Goal: Transaction & Acquisition: Purchase product/service

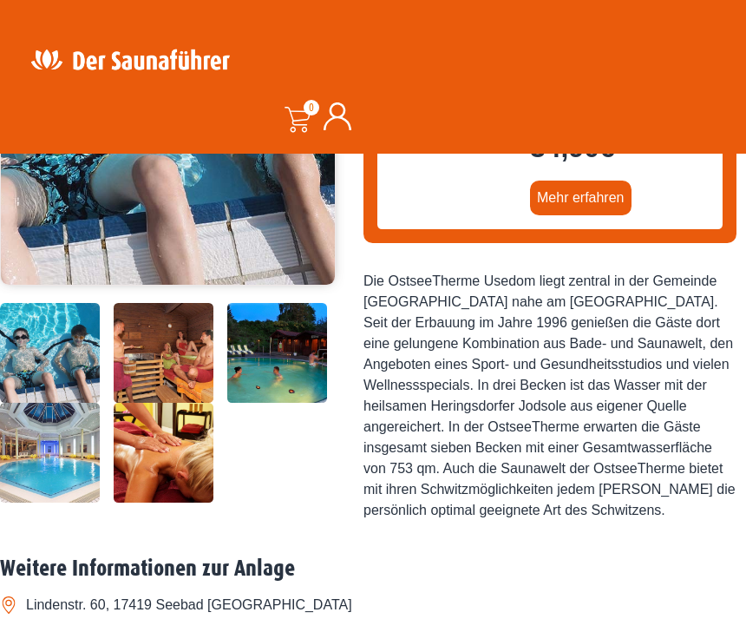
scroll to position [428, 0]
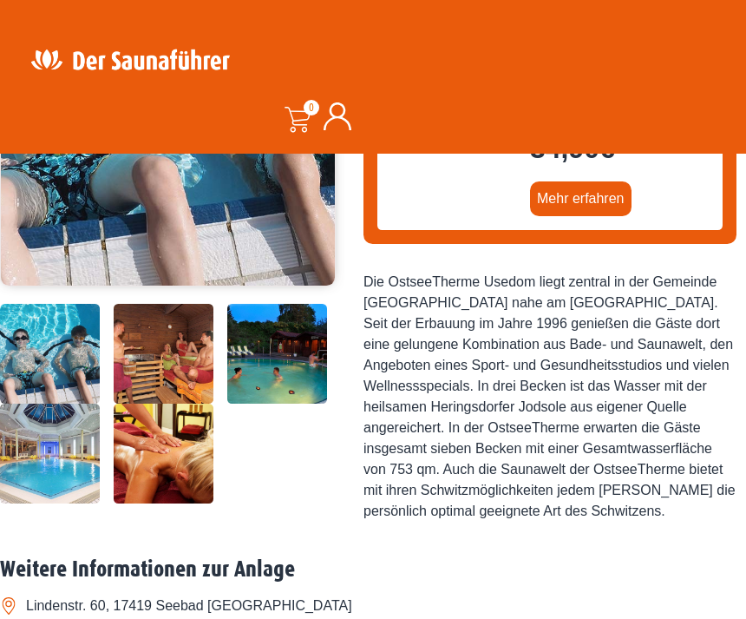
click at [295, 404] on img at bounding box center [277, 354] width 100 height 100
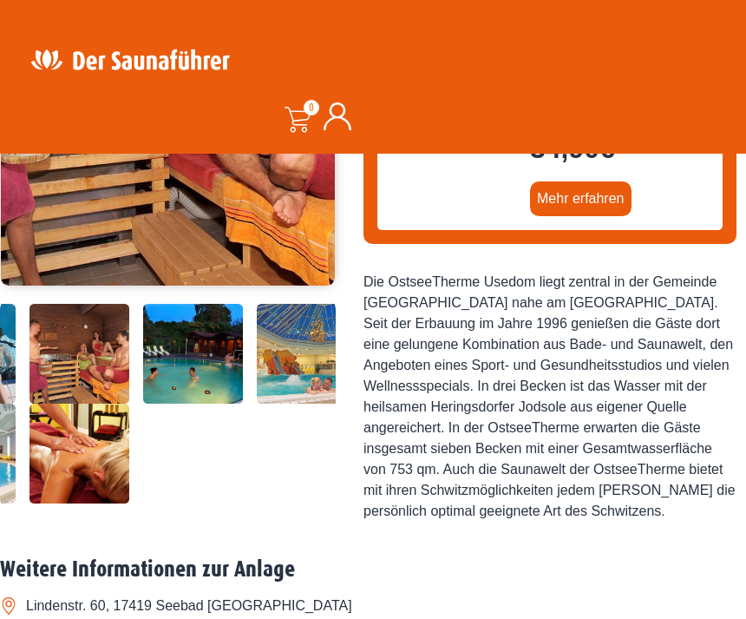
click at [214, 404] on img at bounding box center [193, 354] width 100 height 100
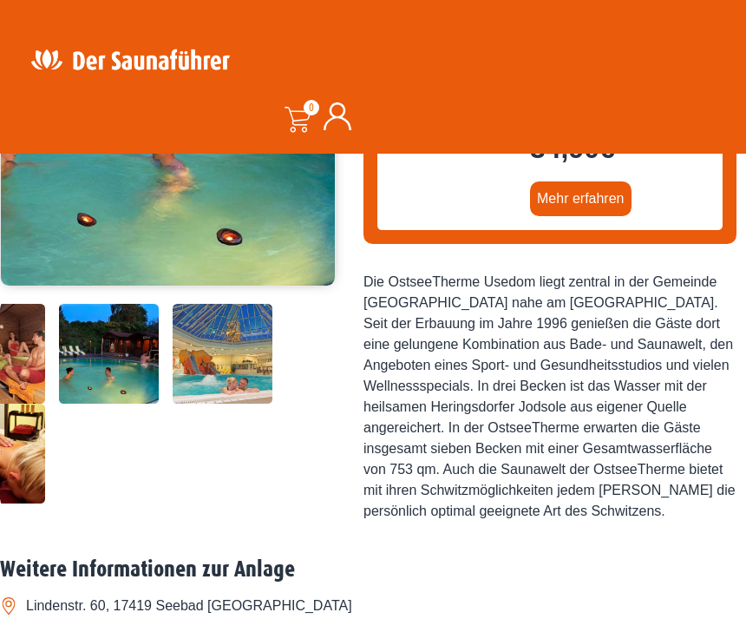
click at [253, 404] on img at bounding box center [223, 354] width 100 height 100
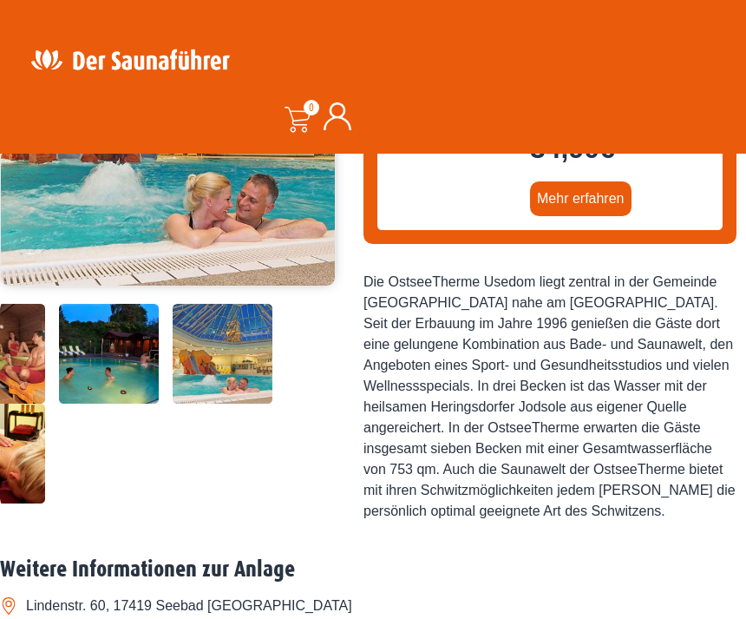
click at [124, 404] on img at bounding box center [109, 354] width 100 height 100
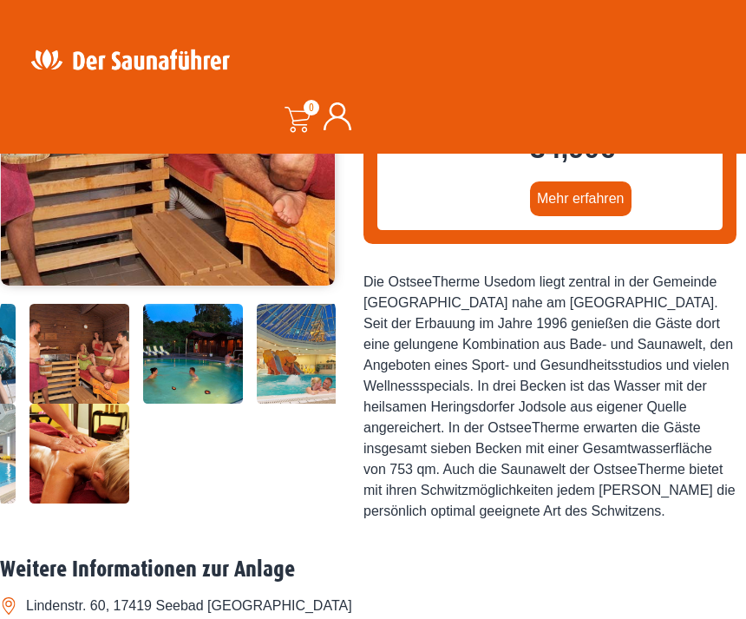
click at [60, 404] on img at bounding box center [80, 354] width 100 height 100
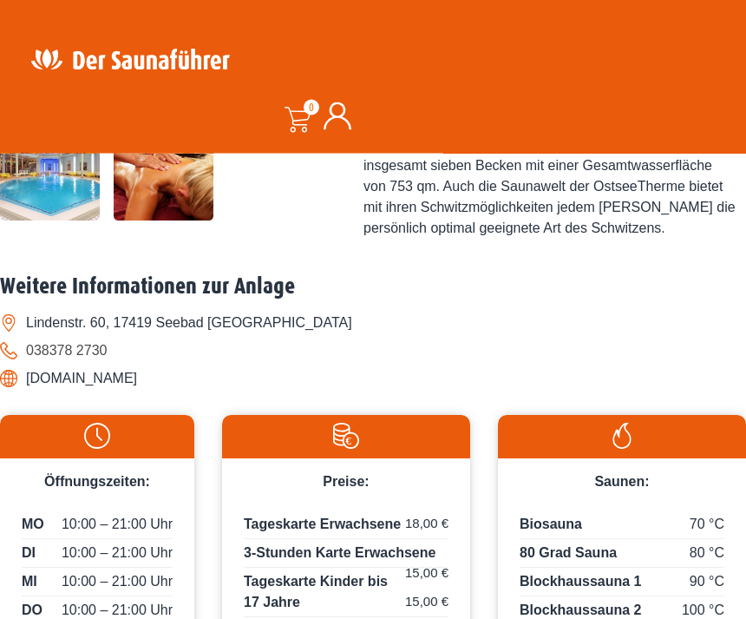
scroll to position [711, 0]
click at [145, 220] on img at bounding box center [164, 171] width 100 height 100
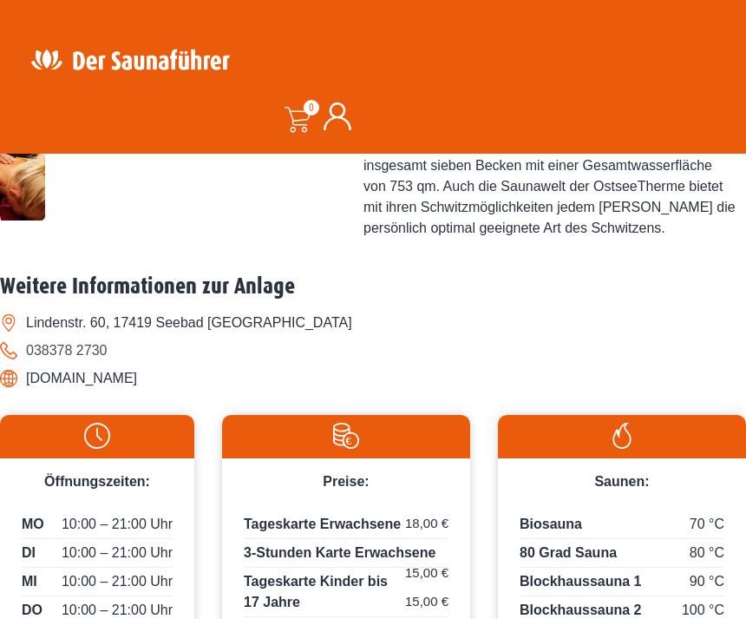
click at [242, 121] on img at bounding box center [223, 71] width 100 height 100
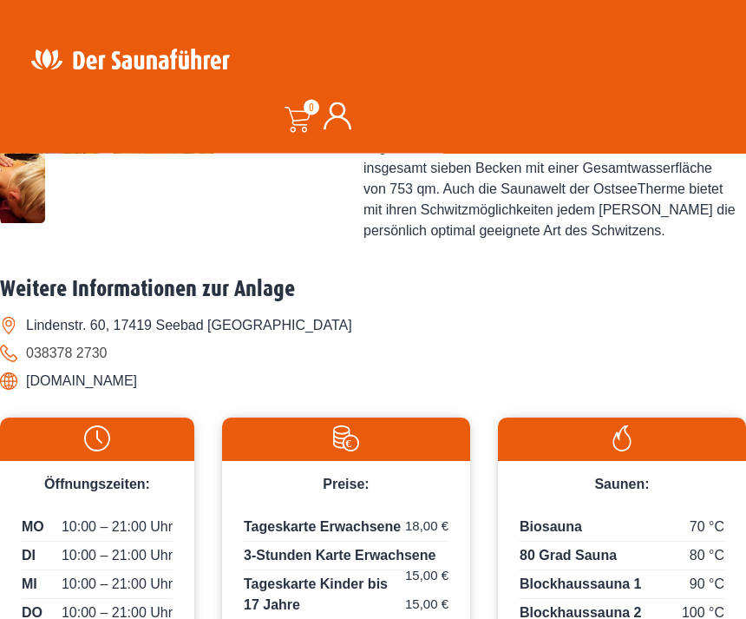
scroll to position [702, 0]
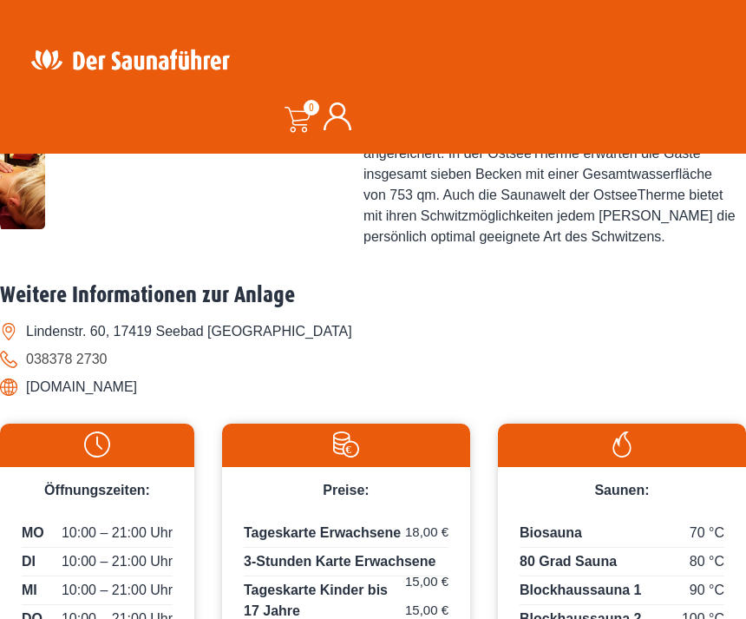
click at [234, 129] on img at bounding box center [223, 80] width 100 height 100
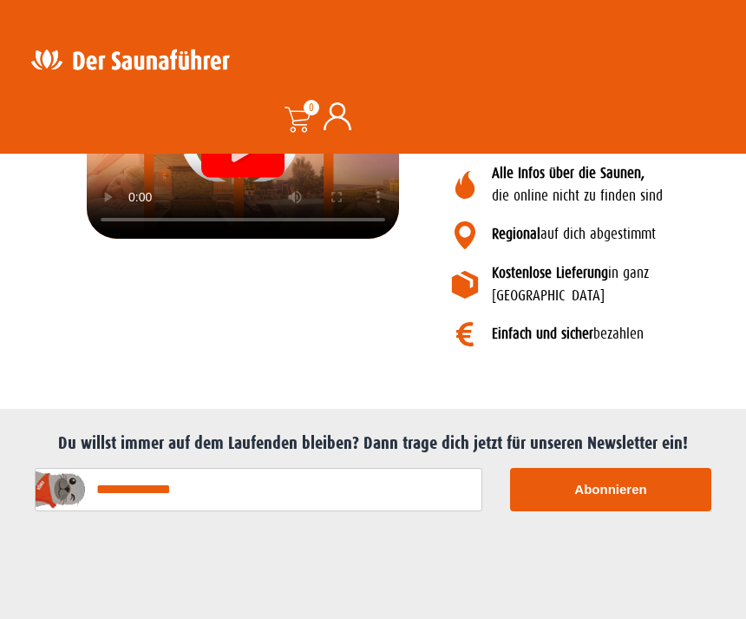
scroll to position [2211, 0]
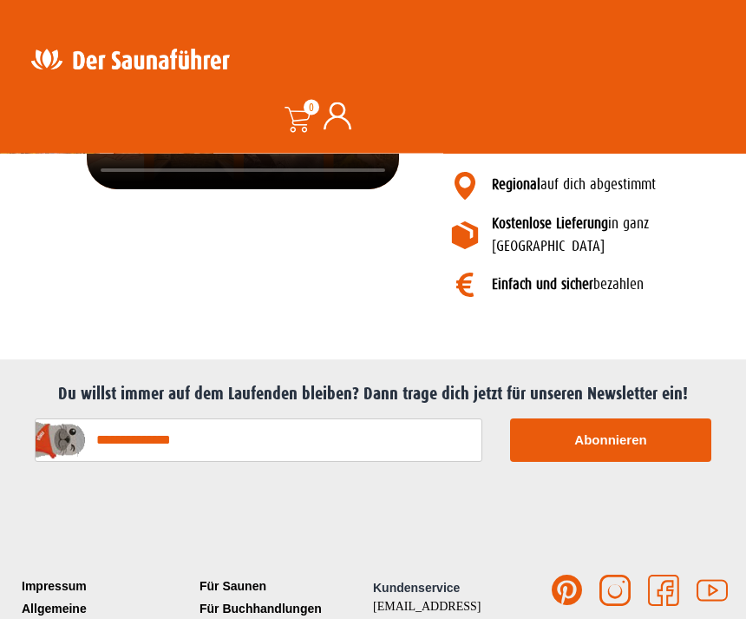
click at [251, 114] on icon "Video abspielen" at bounding box center [243, 101] width 23 height 26
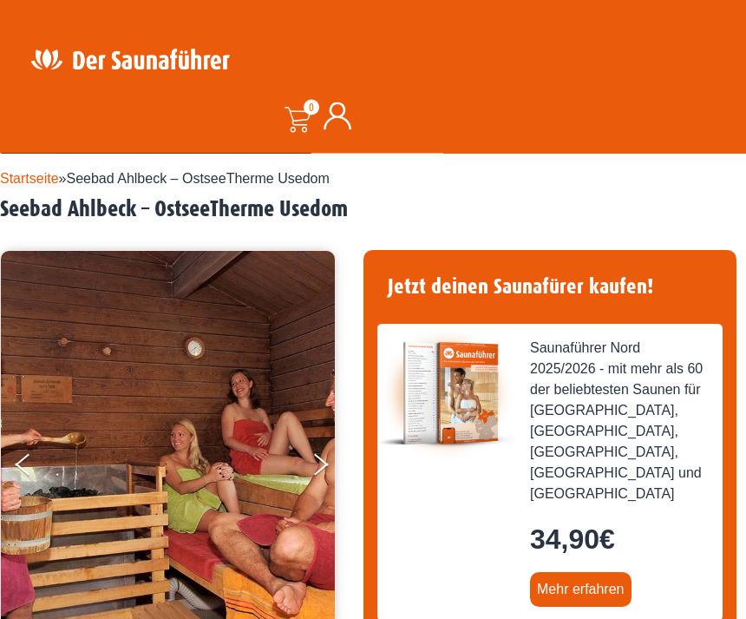
scroll to position [0, 0]
